Goal: Information Seeking & Learning: Learn about a topic

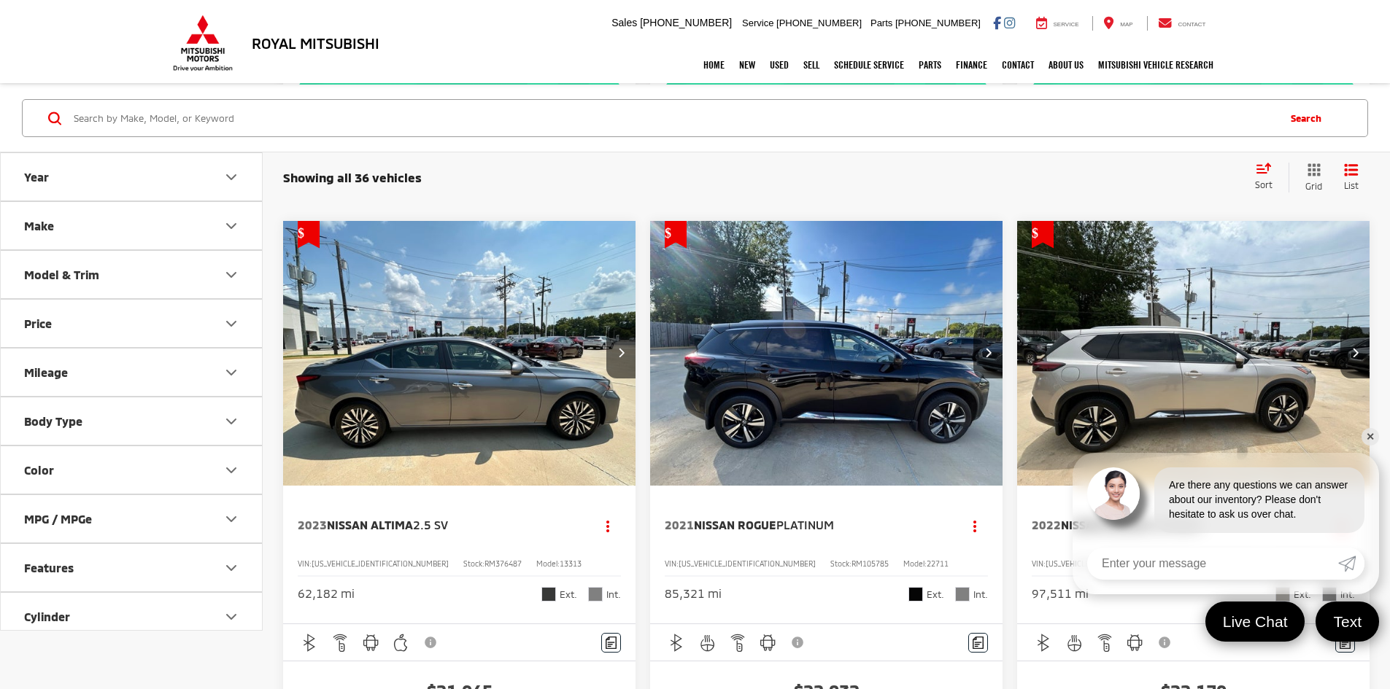
scroll to position [2907, 0]
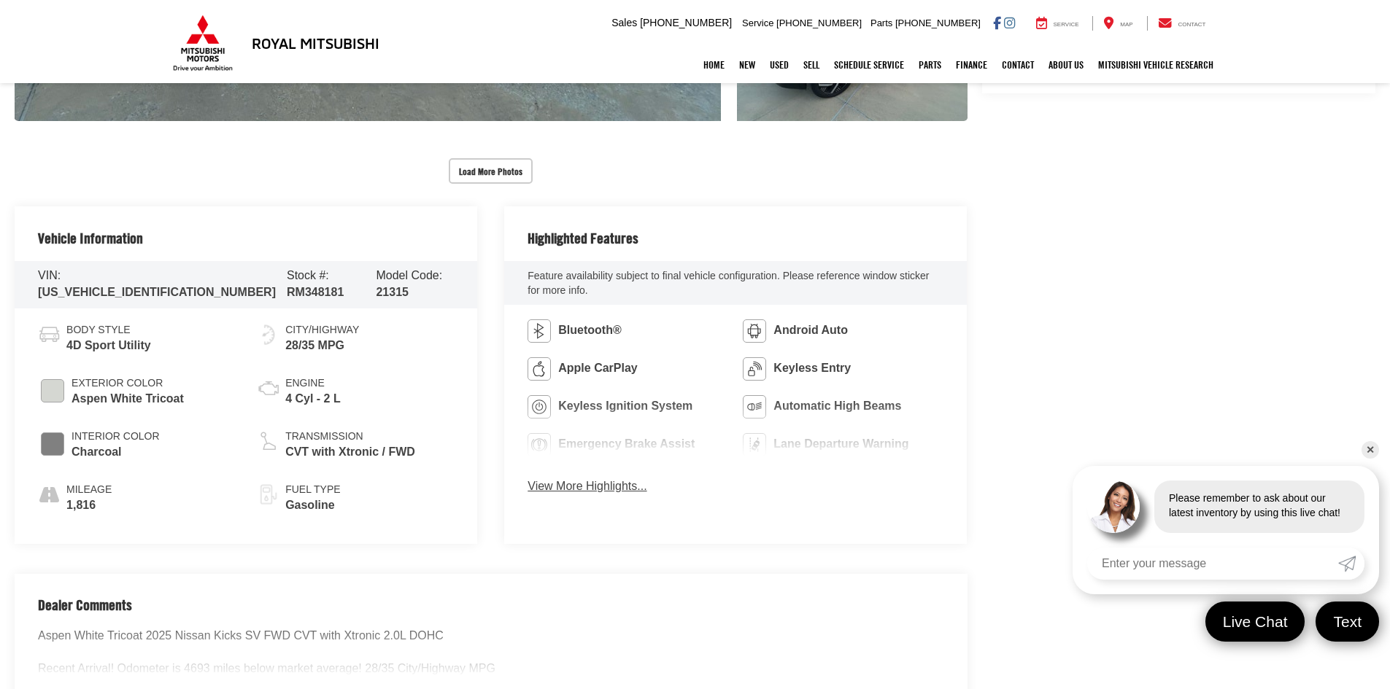
scroll to position [633, 0]
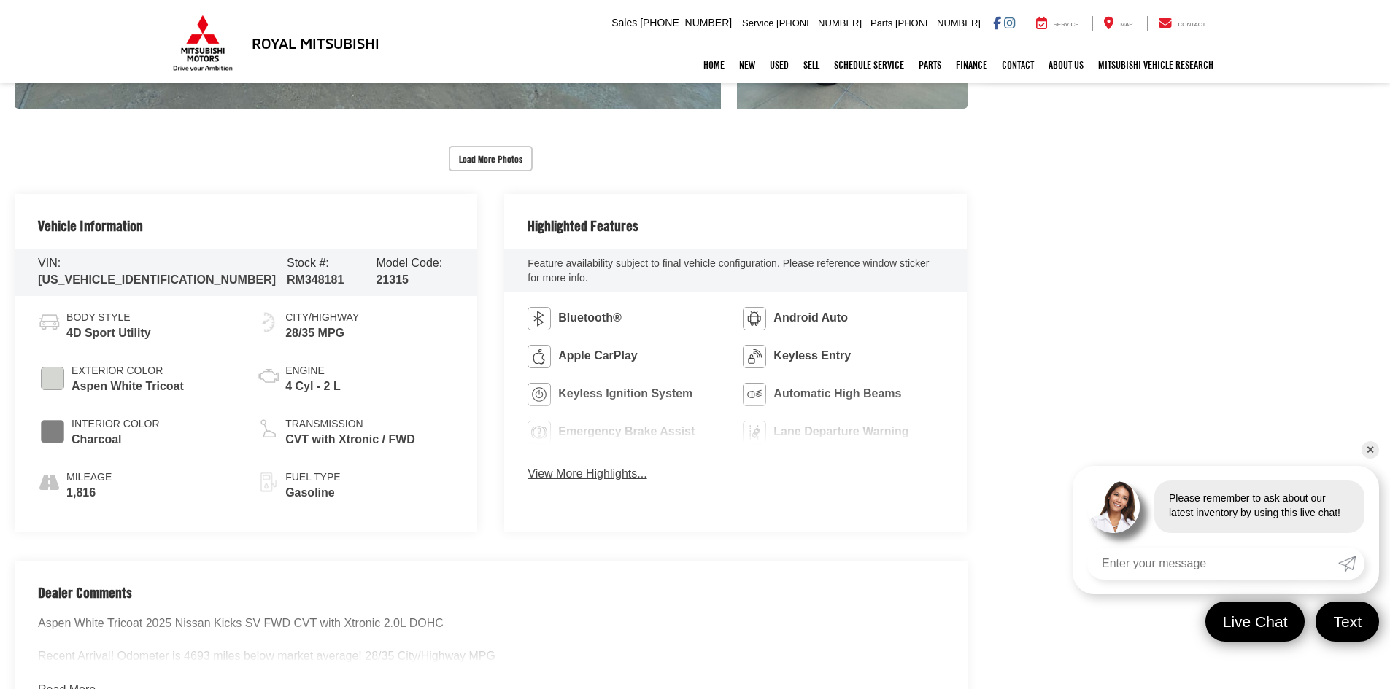
click at [465, 220] on div "Vehicle Information" at bounding box center [246, 221] width 463 height 54
click at [862, 234] on div "Highlighted Features" at bounding box center [735, 221] width 463 height 54
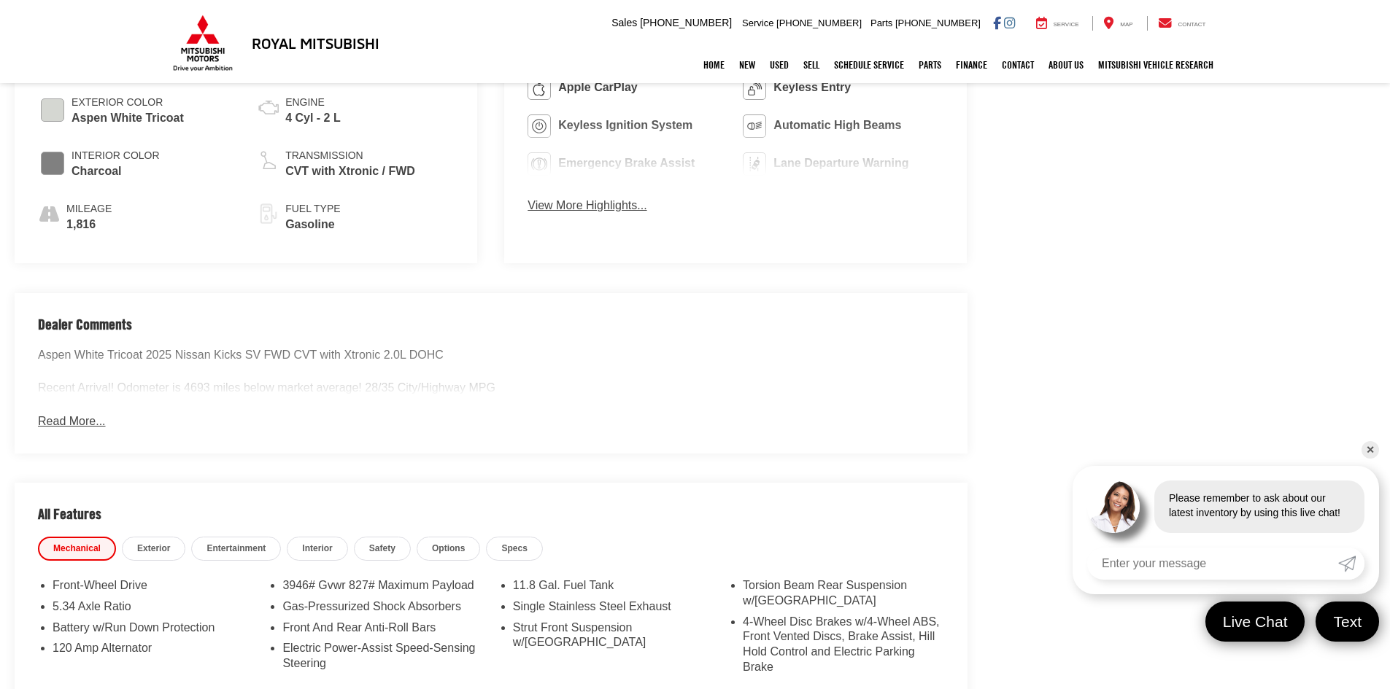
scroll to position [906, 0]
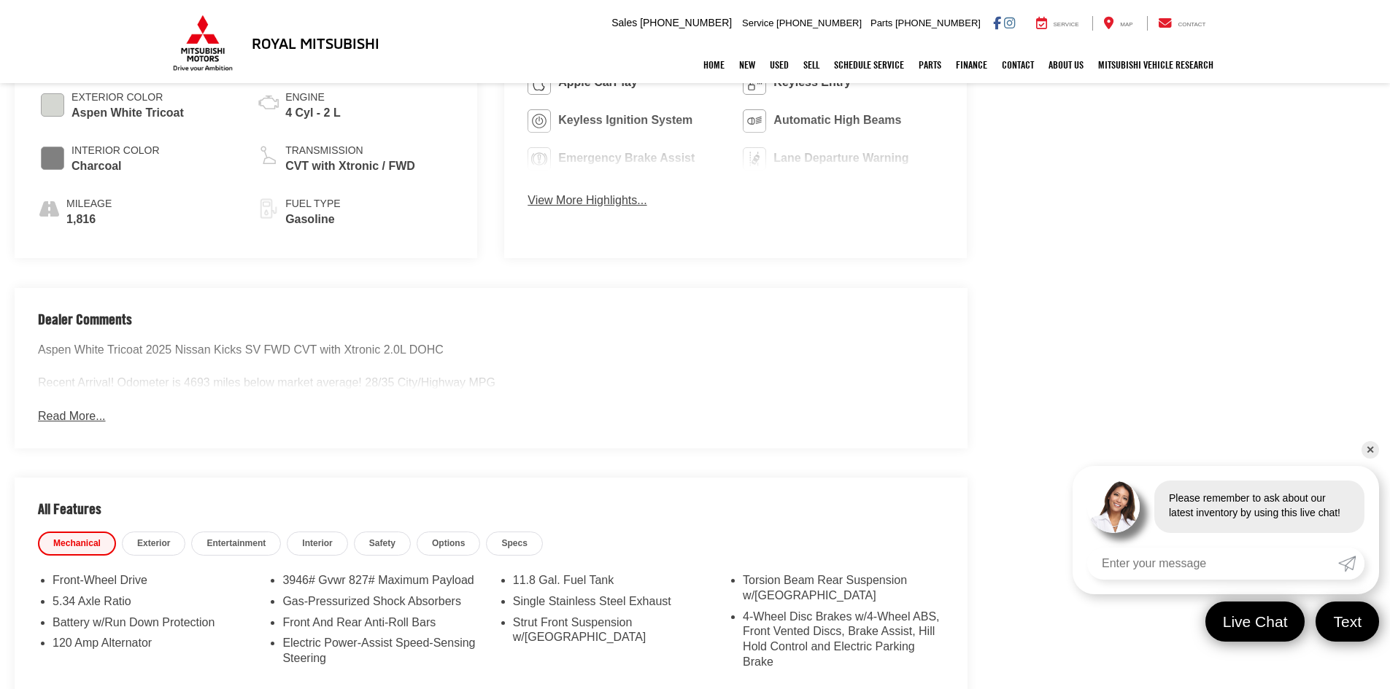
click at [43, 409] on button "Read More..." at bounding box center [71, 417] width 67 height 17
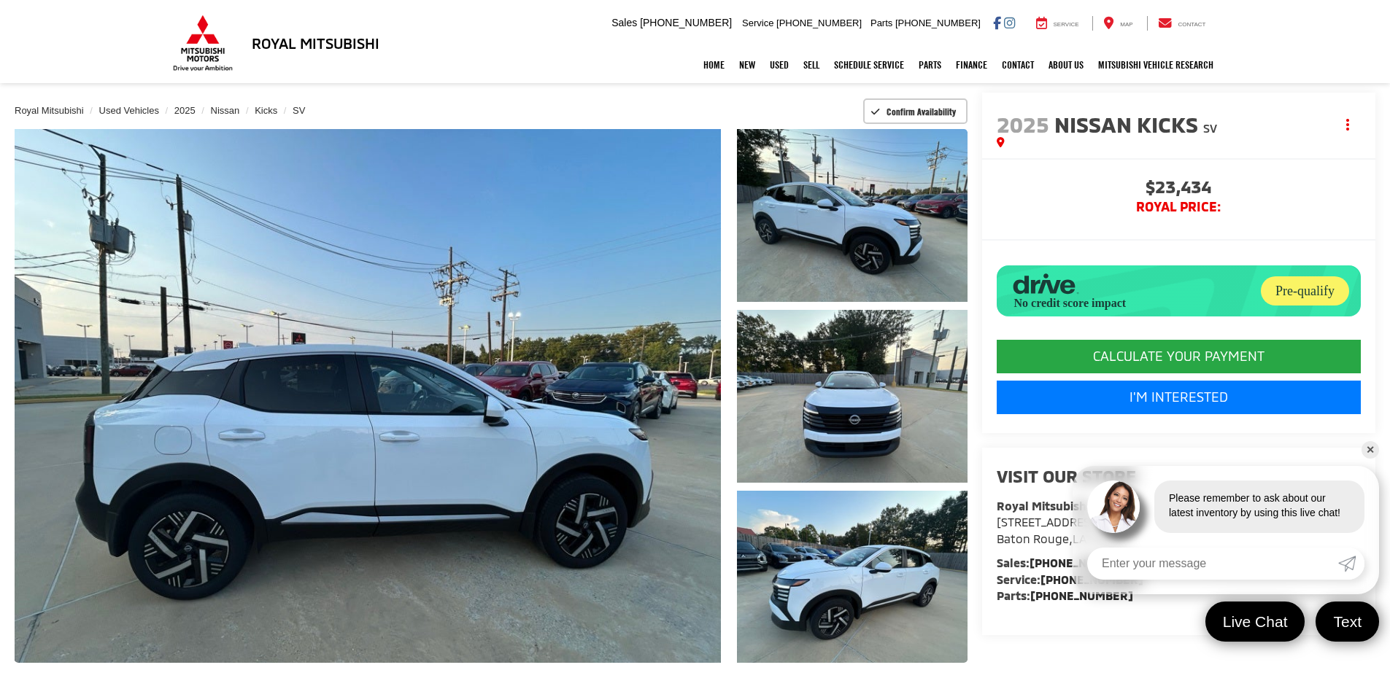
scroll to position [0, 0]
